Goal: Task Accomplishment & Management: Manage account settings

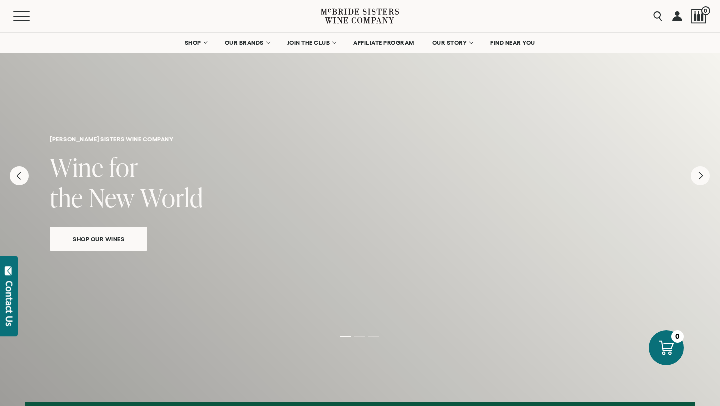
click at [679, 18] on link at bounding box center [678, 16] width 10 height 33
